Goal: Task Accomplishment & Management: Manage account settings

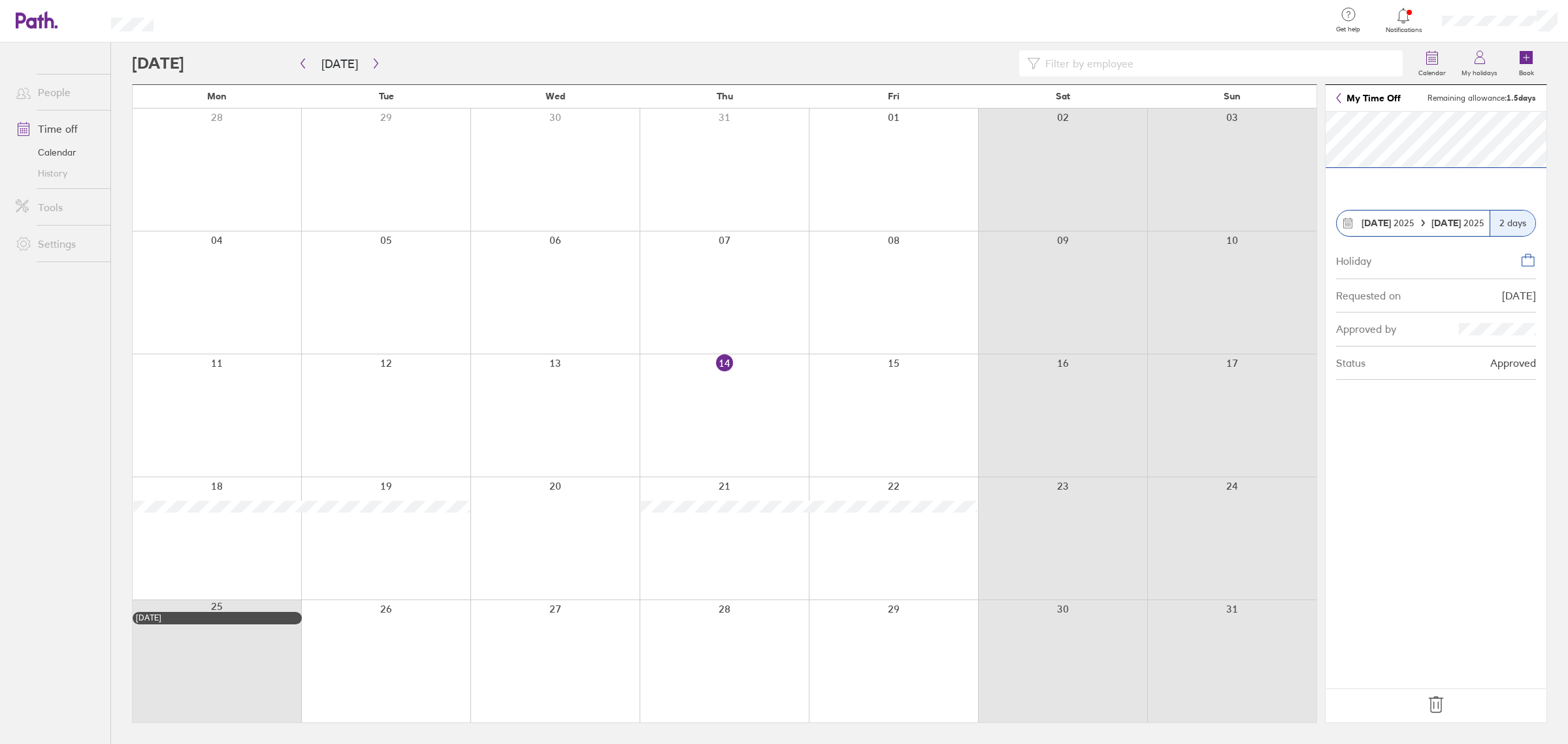
click at [1432, 707] on icon at bounding box center [1436, 704] width 21 height 21
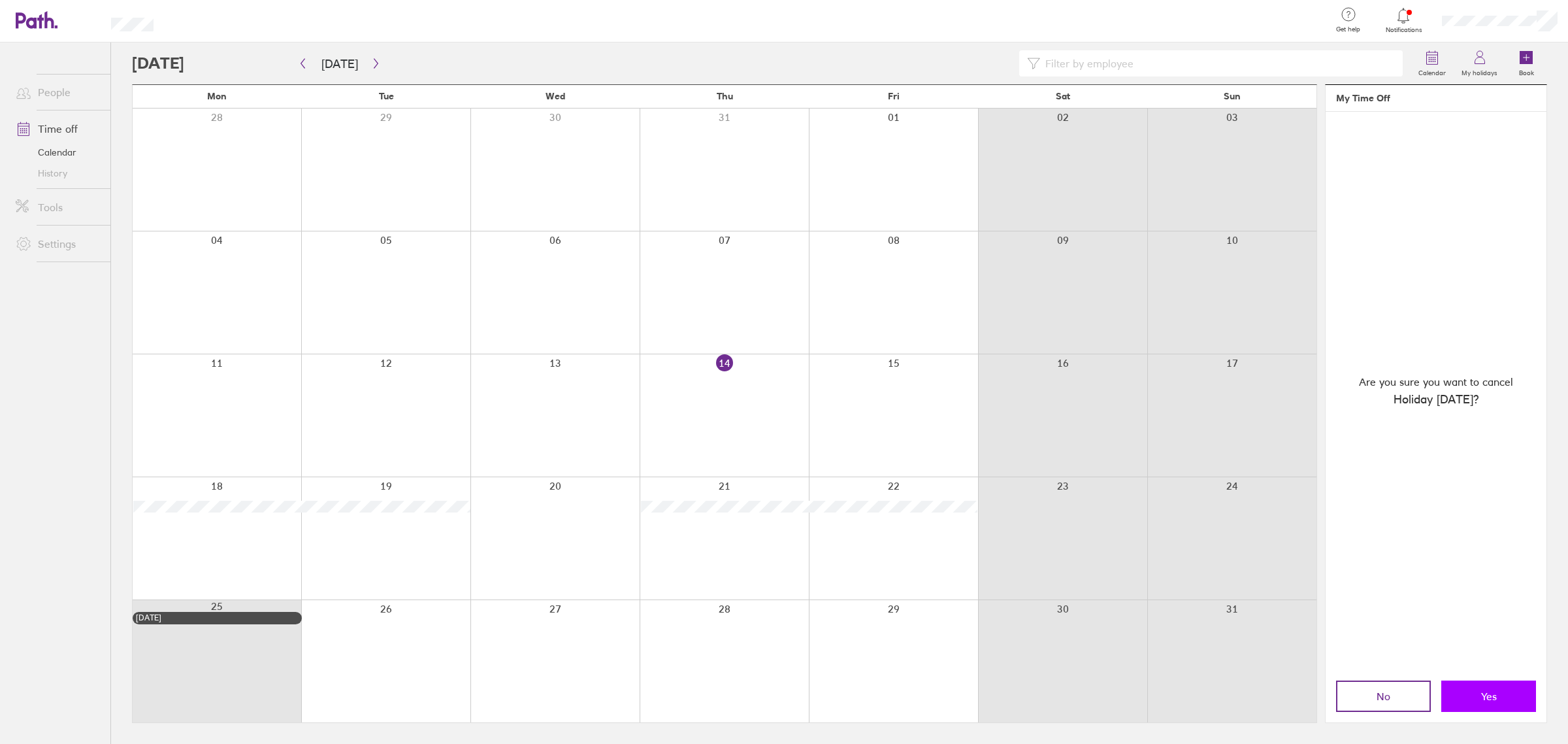
click at [1528, 703] on button "Yes" at bounding box center [1488, 695] width 95 height 31
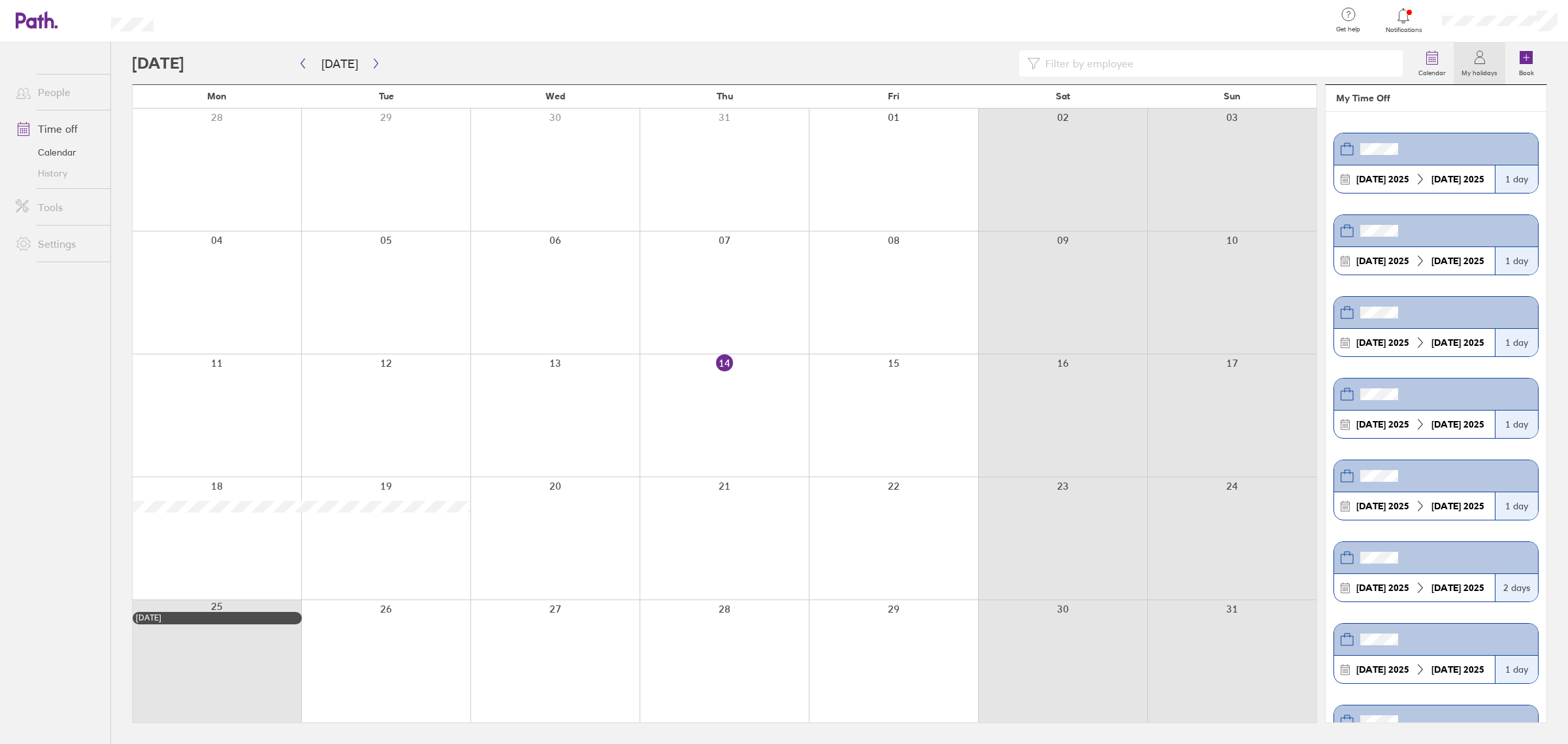
click at [60, 148] on link "Calendar" at bounding box center [58, 152] width 105 height 21
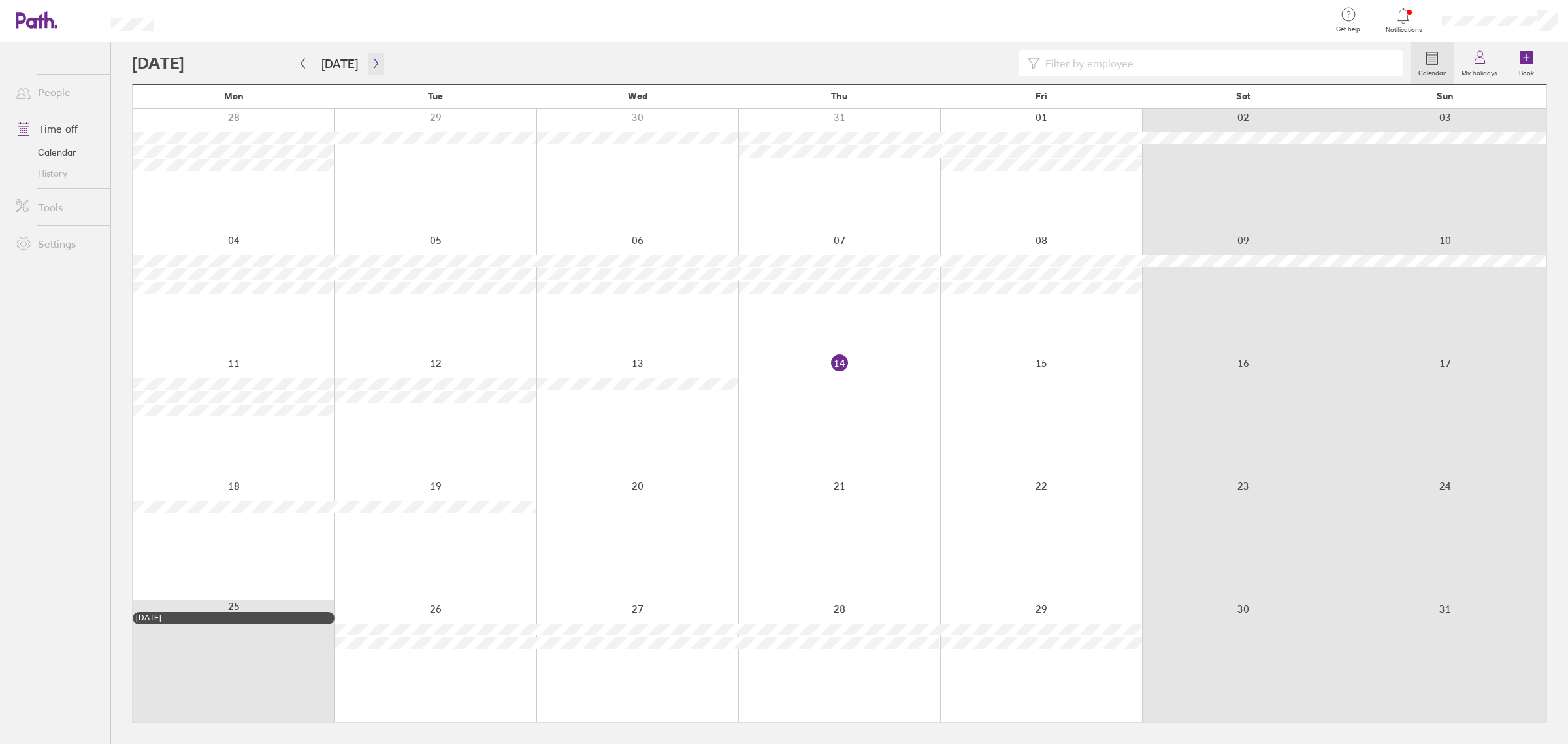
click at [372, 60] on icon "button" at bounding box center [376, 63] width 10 height 10
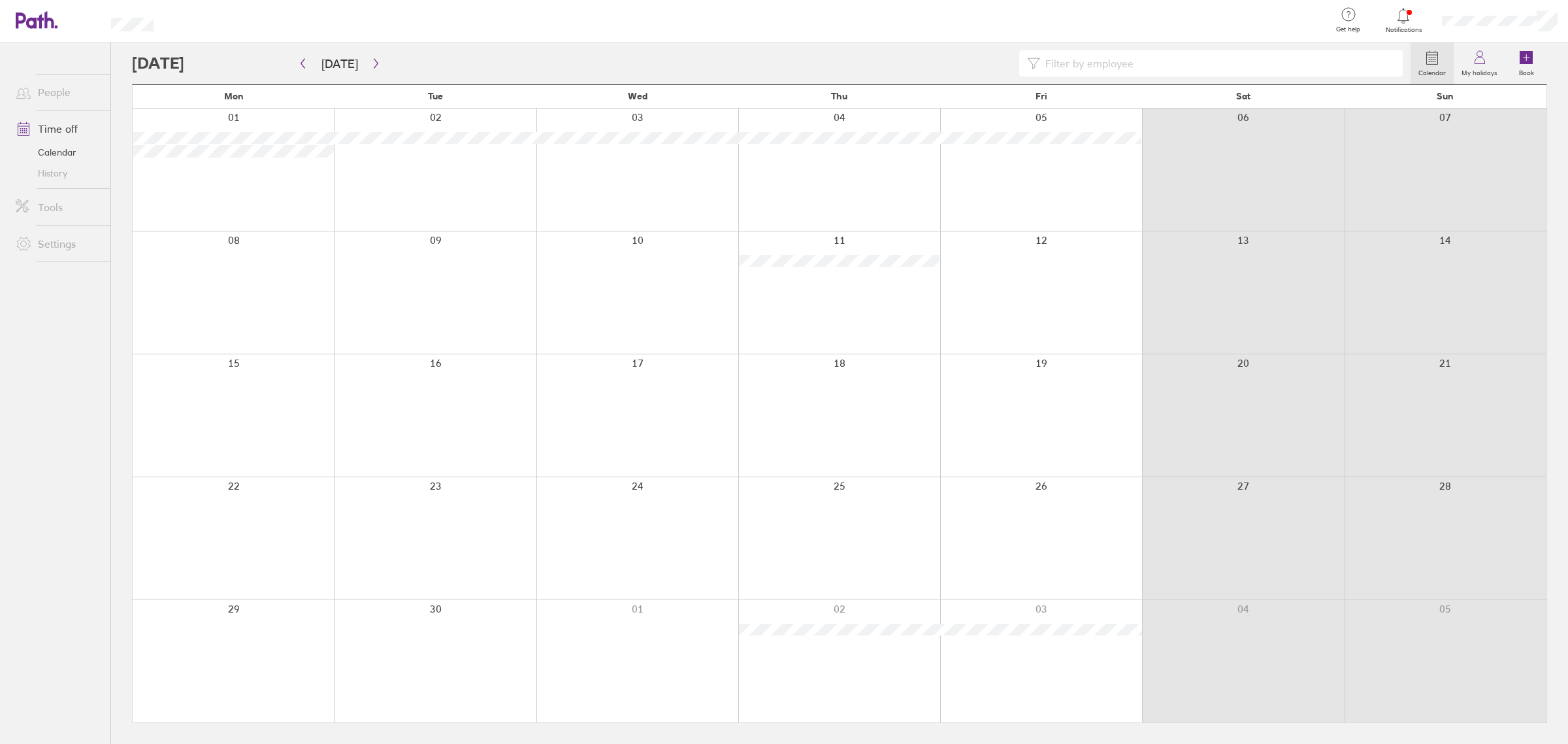
click at [240, 200] on div at bounding box center [233, 169] width 201 height 123
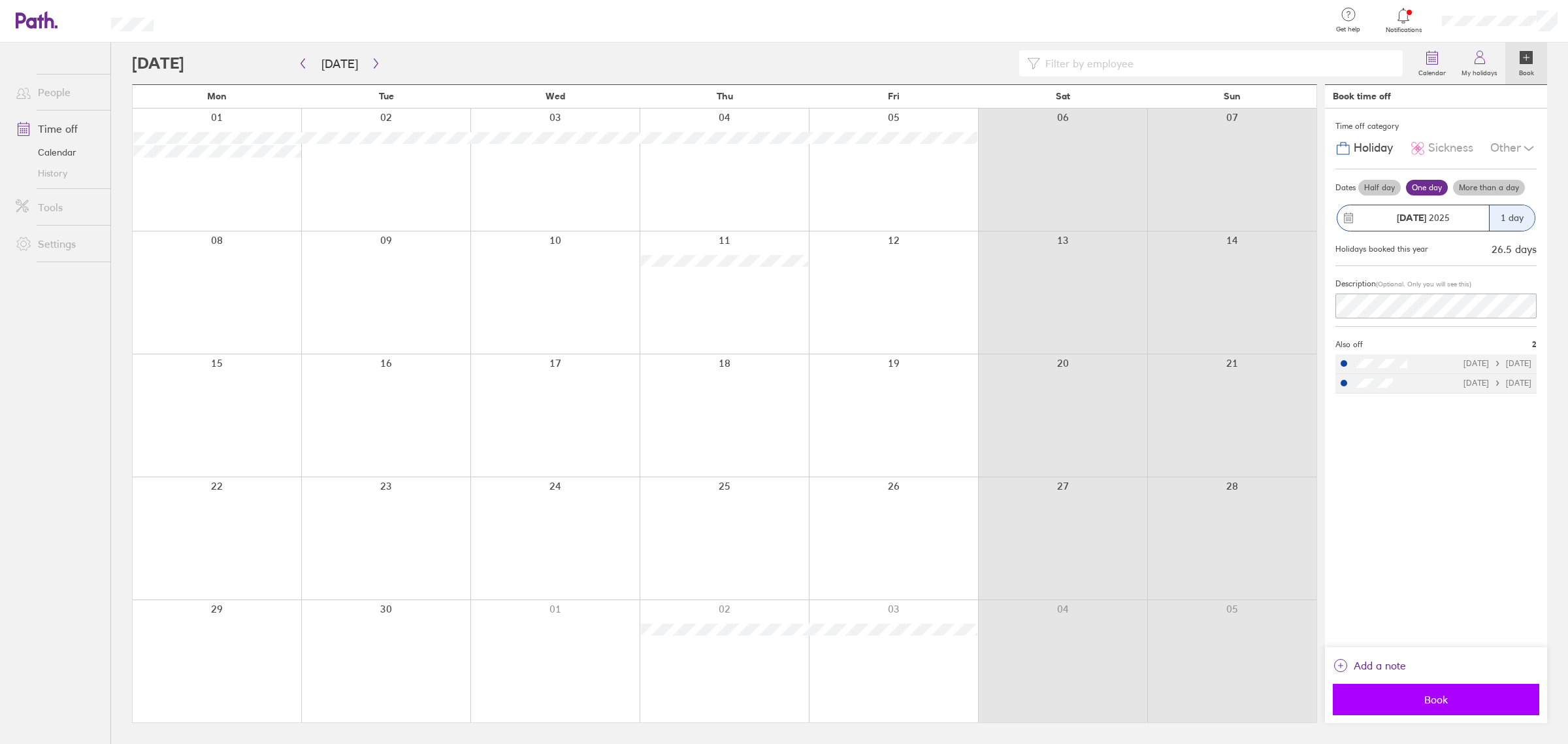
click at [1448, 696] on span "Book" at bounding box center [1436, 699] width 189 height 12
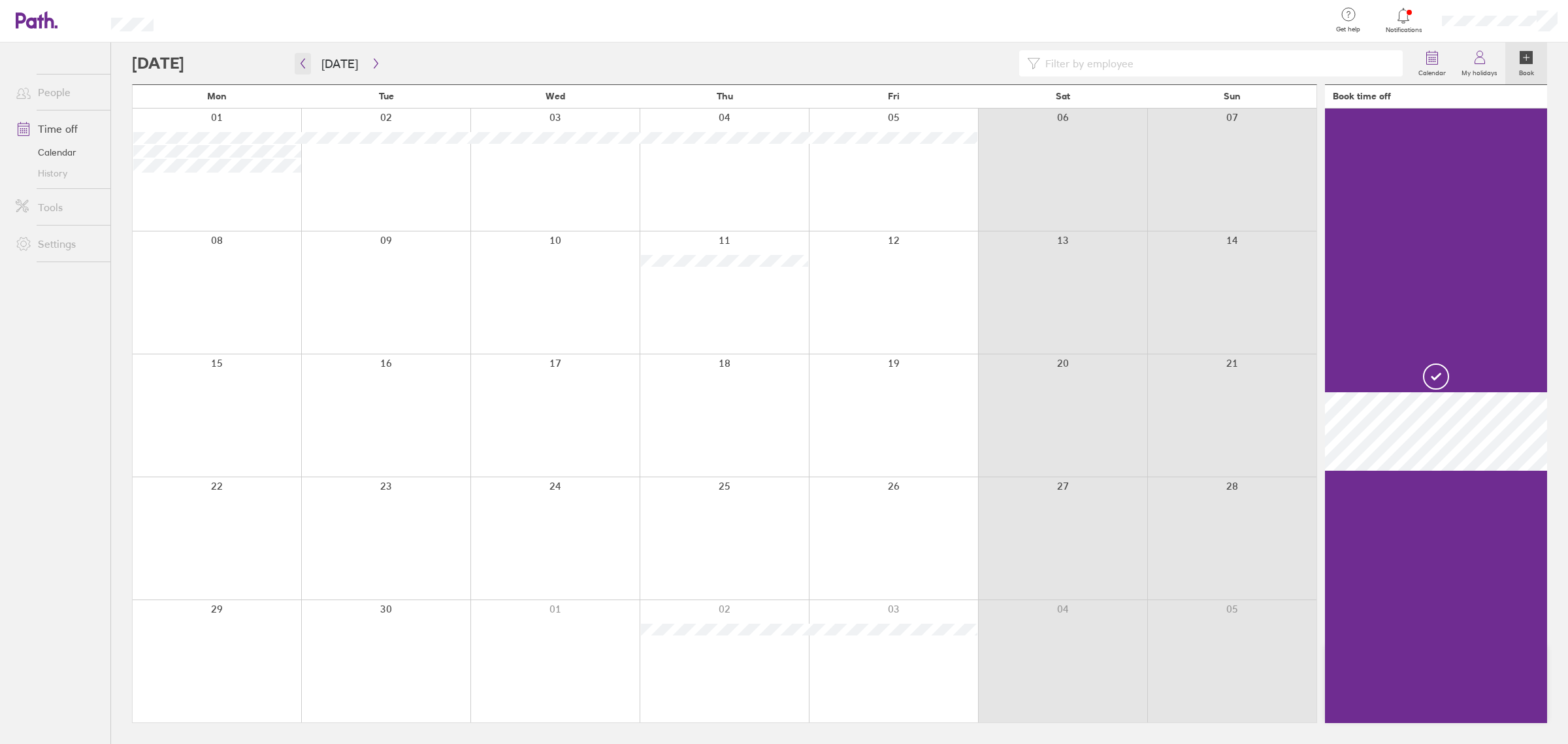
click at [298, 64] on icon "button" at bounding box center [303, 63] width 10 height 10
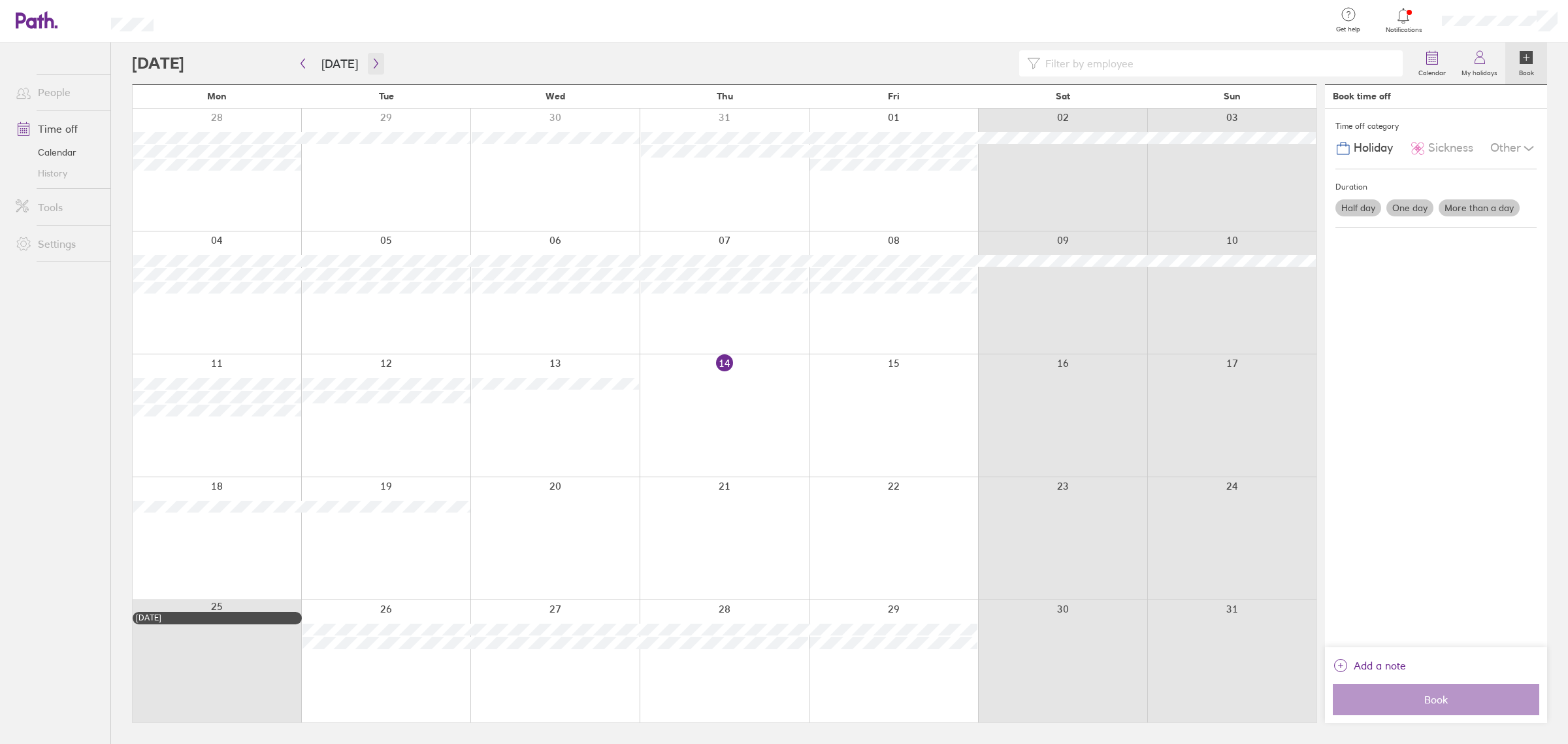
click at [375, 68] on button "button" at bounding box center [375, 64] width 17 height 21
